Goal: Task Accomplishment & Management: Use online tool/utility

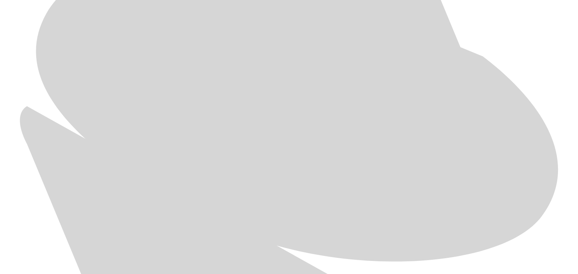
scroll to position [459, 0]
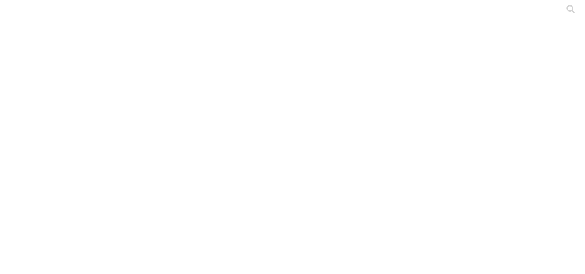
drag, startPoint x: 384, startPoint y: 121, endPoint x: 326, endPoint y: 124, distance: 57.9
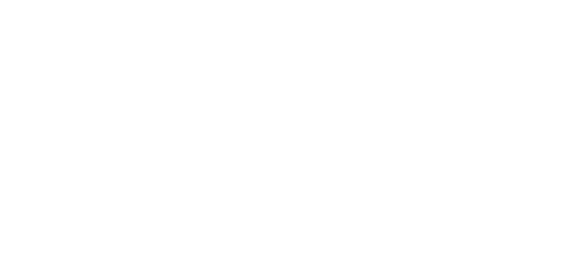
type input "Julio-2025"
paste input "Julio-2025"
type input "Julio-2025"
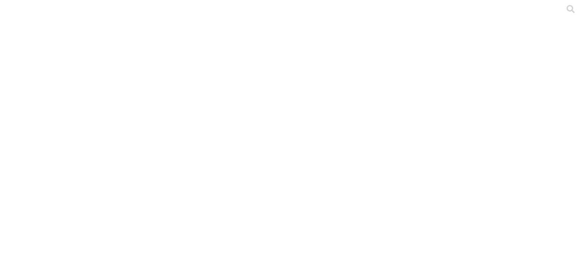
paste input "Julio-2025"
type input "Julio-2025"
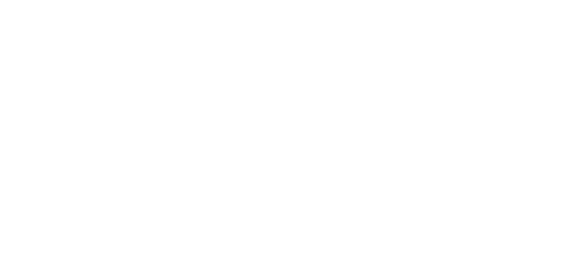
paste input "Julio-2025"
type input "Julio-2025"
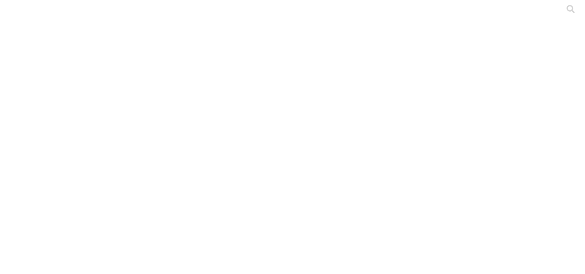
paste input "Julio-2025"
type input "Julio-2025"
